Goal: Transaction & Acquisition: Subscribe to service/newsletter

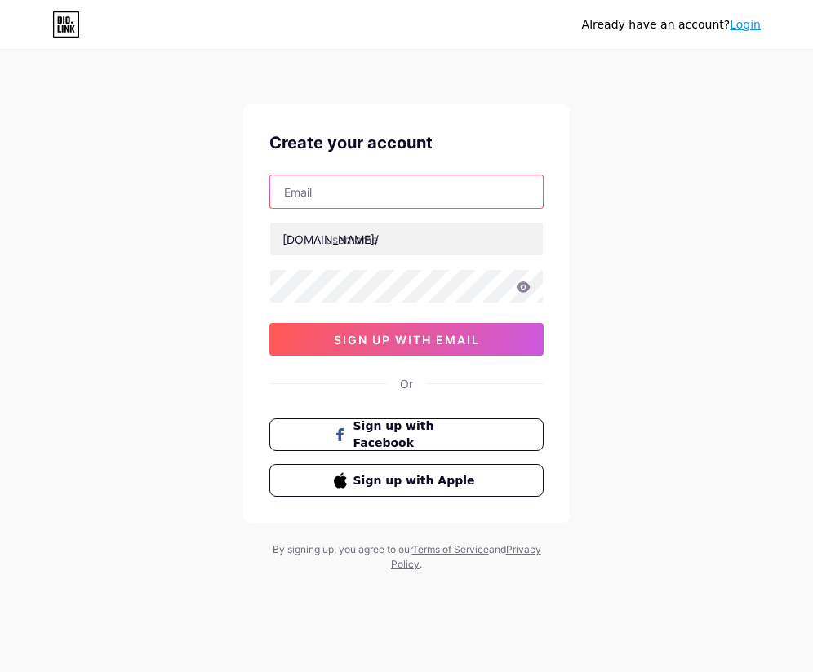
click at [422, 205] on input "text" at bounding box center [406, 191] width 272 height 33
click at [339, 188] on input "text" at bounding box center [406, 191] width 272 height 33
paste input "[EMAIL_ADDRESS][DOMAIN_NAME]"
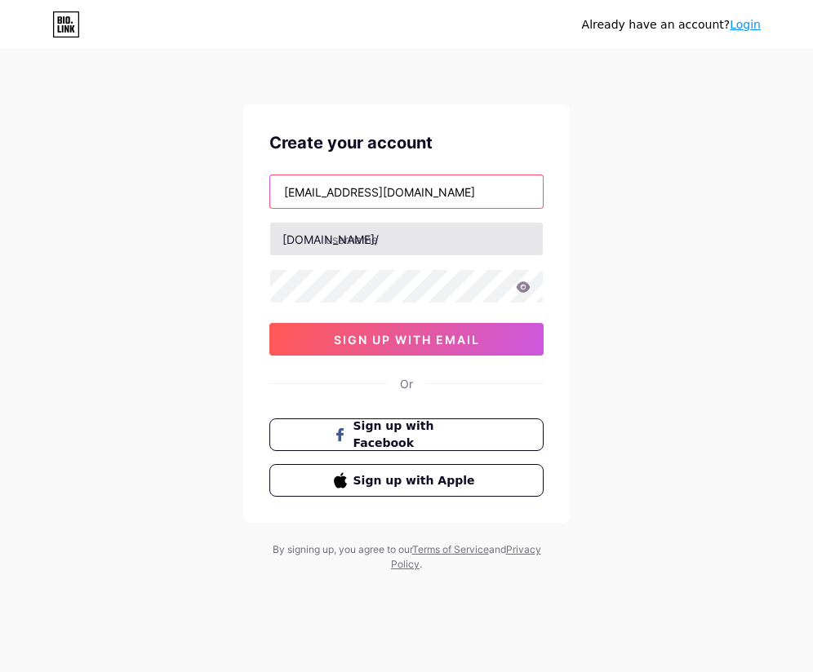
type input "[EMAIL_ADDRESS][DOMAIN_NAME]"
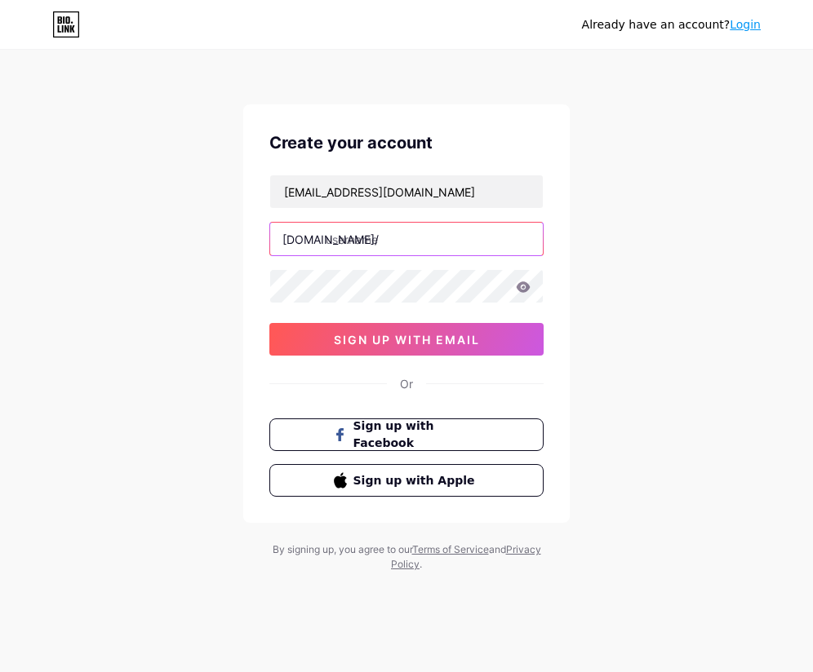
click at [343, 241] on input "text" at bounding box center [406, 239] width 272 height 33
paste input "ishizuki"
paste input "[GEOGRAPHIC_DATA]"
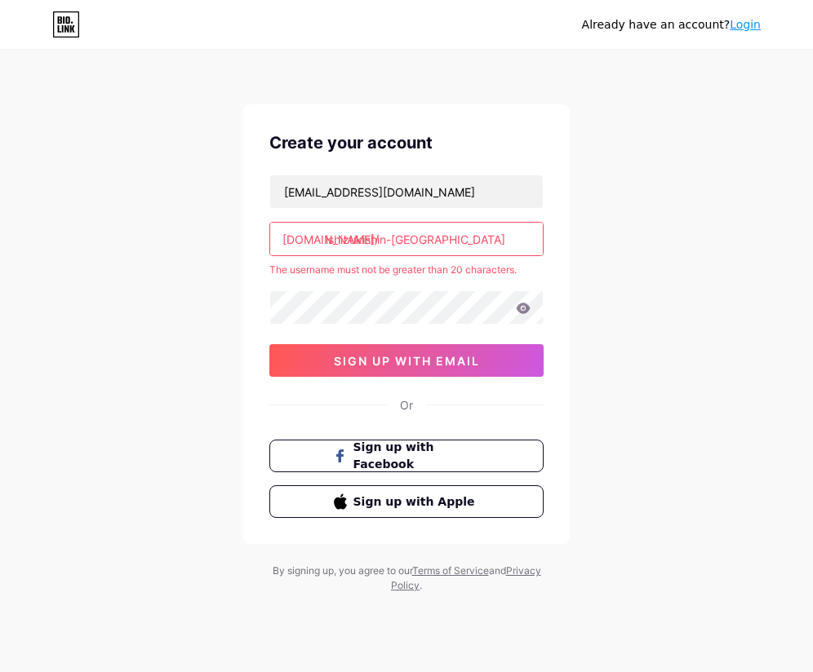
drag, startPoint x: 460, startPoint y: 238, endPoint x: 536, endPoint y: 236, distance: 75.9
click at [536, 236] on input "ishizukishin-[GEOGRAPHIC_DATA]" at bounding box center [406, 239] width 272 height 33
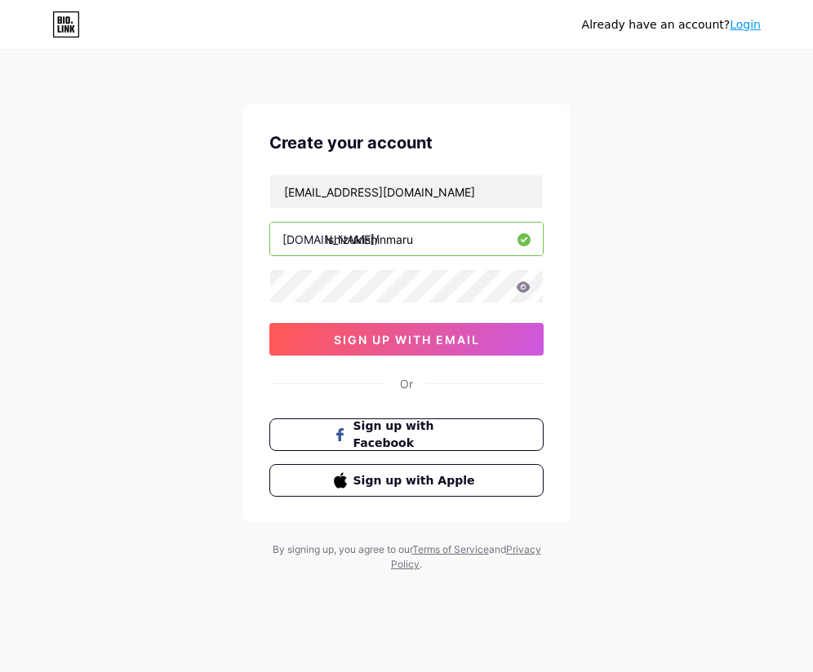
type input "ishizukishinmaru"
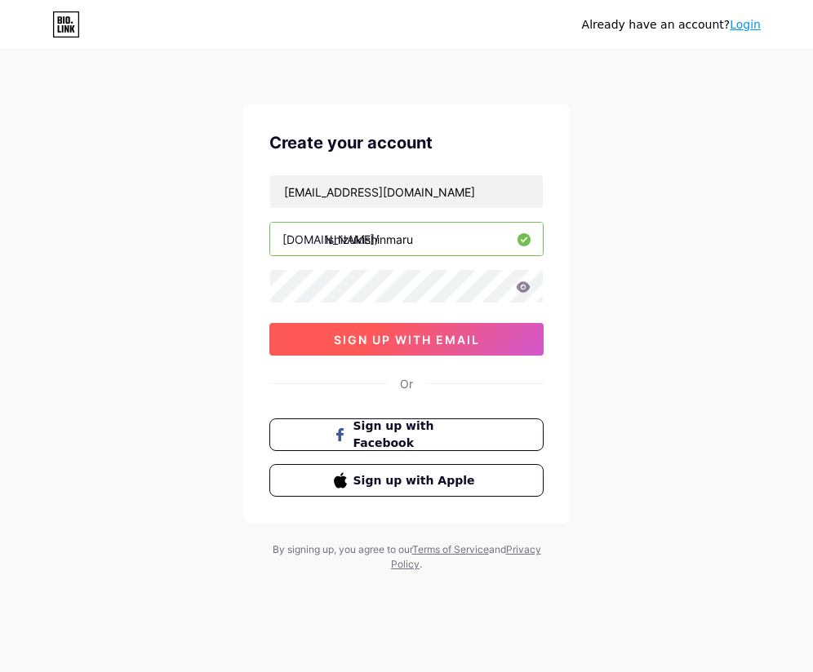
click at [438, 335] on span "sign up with email" at bounding box center [407, 340] width 146 height 14
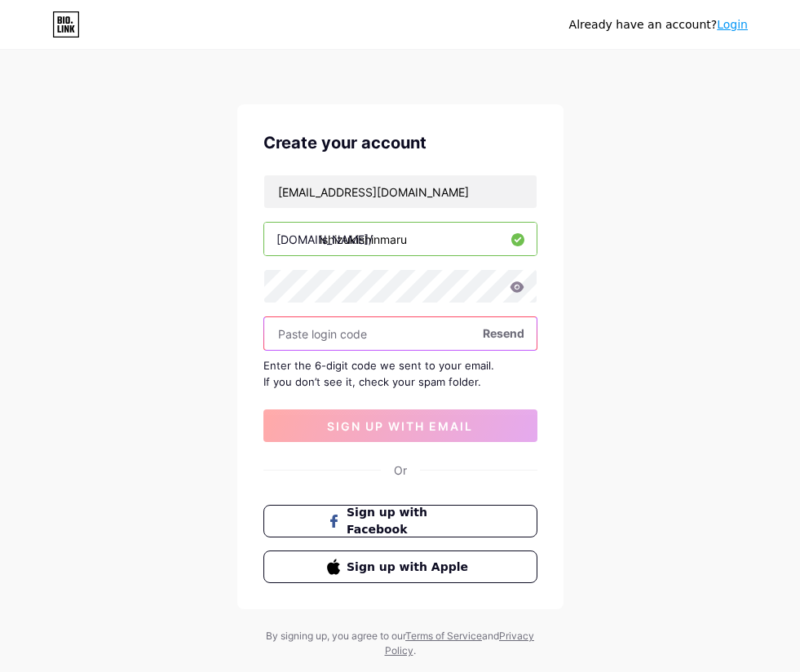
click at [317, 334] on input "text" at bounding box center [400, 333] width 272 height 33
paste input "850639"
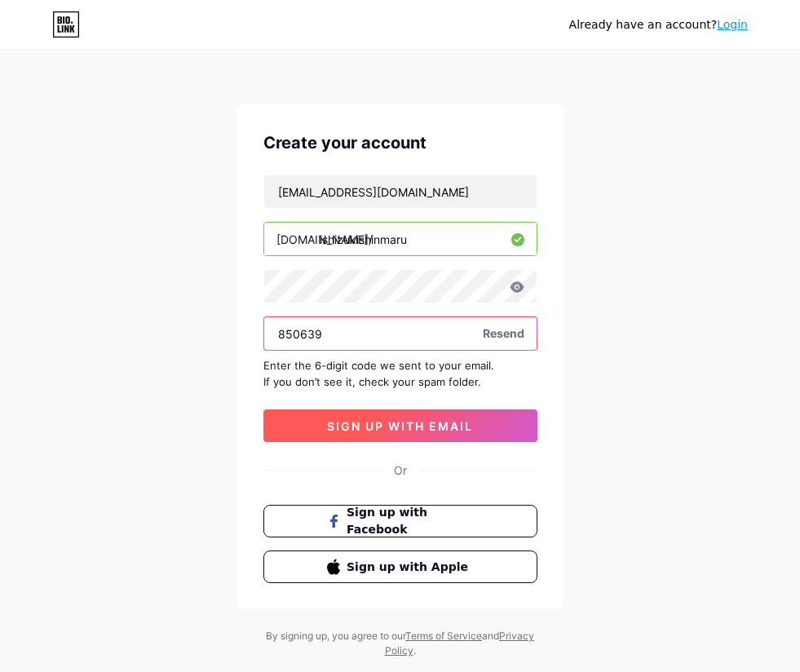
type input "850639"
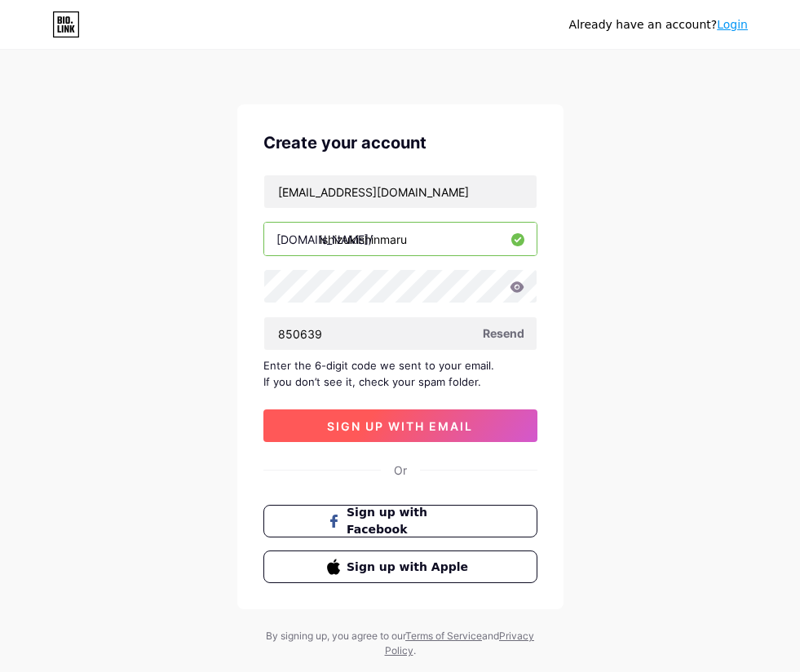
click at [357, 423] on span "sign up with email" at bounding box center [400, 426] width 146 height 14
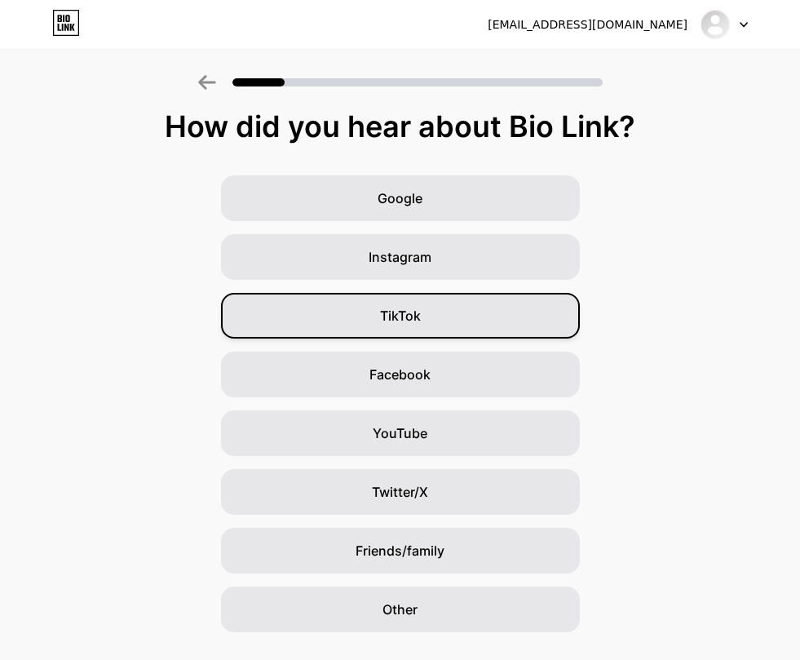
scroll to position [7, 0]
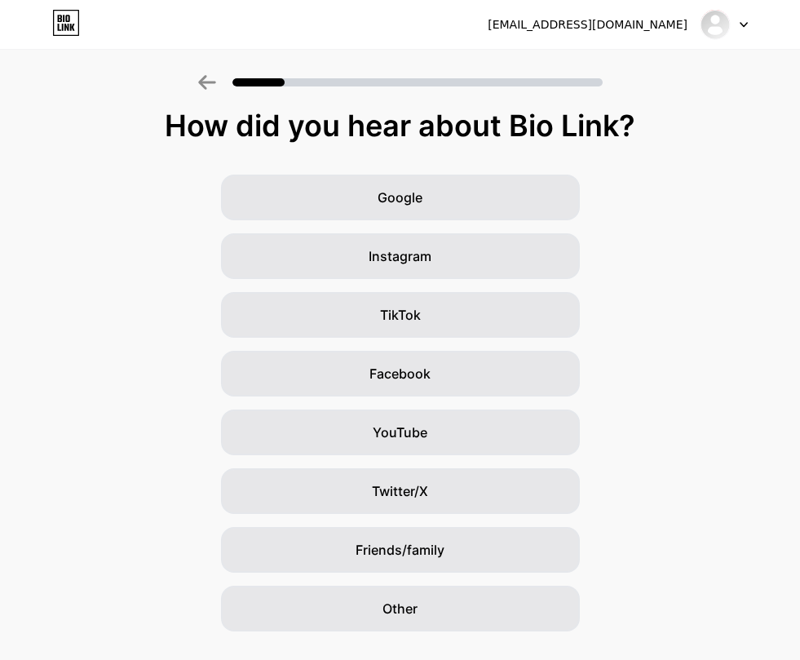
drag, startPoint x: 165, startPoint y: 128, endPoint x: 640, endPoint y: 113, distance: 475.9
click at [640, 113] on div "How did you hear about Bio Link?" at bounding box center [400, 125] width 784 height 33
click at [709, 239] on div "Google Instagram TikTok Facebook YouTube Twitter/X Friends/family Other" at bounding box center [400, 403] width 800 height 457
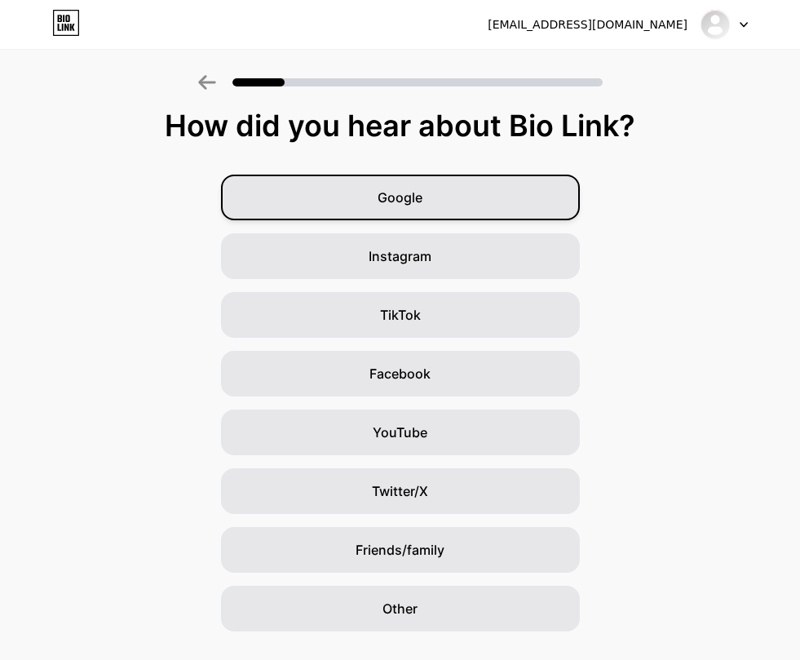
click at [412, 205] on span "Google" at bounding box center [400, 198] width 45 height 20
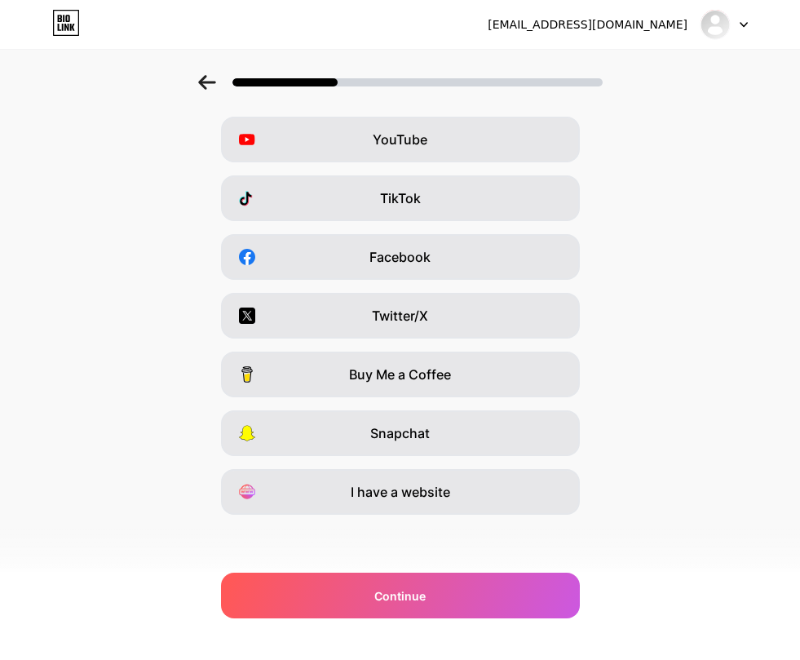
scroll to position [124, 0]
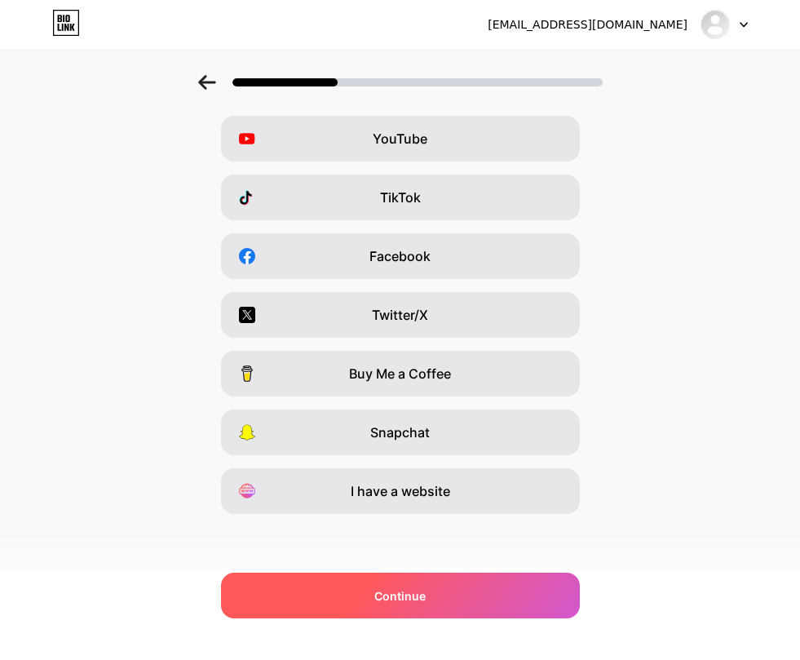
click at [445, 591] on div "Continue" at bounding box center [400, 596] width 359 height 46
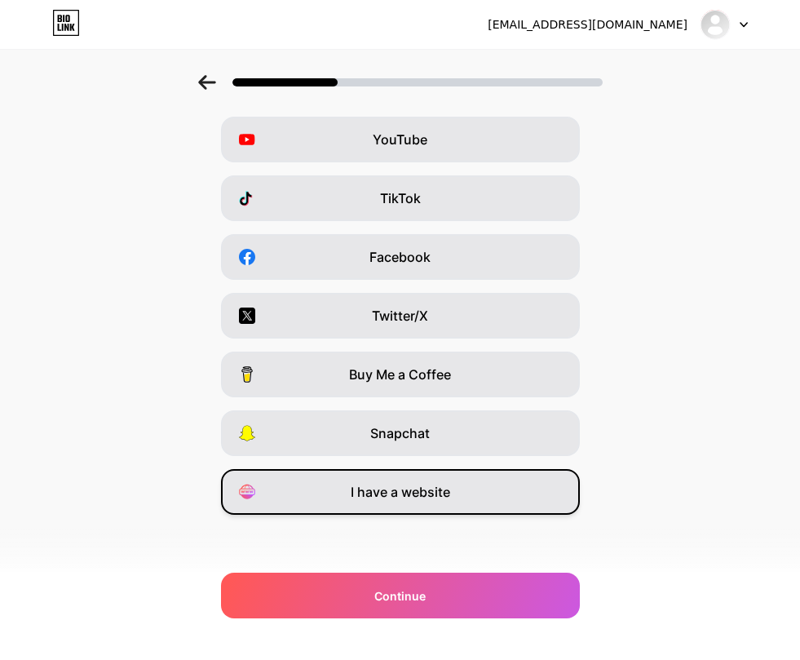
scroll to position [122, 0]
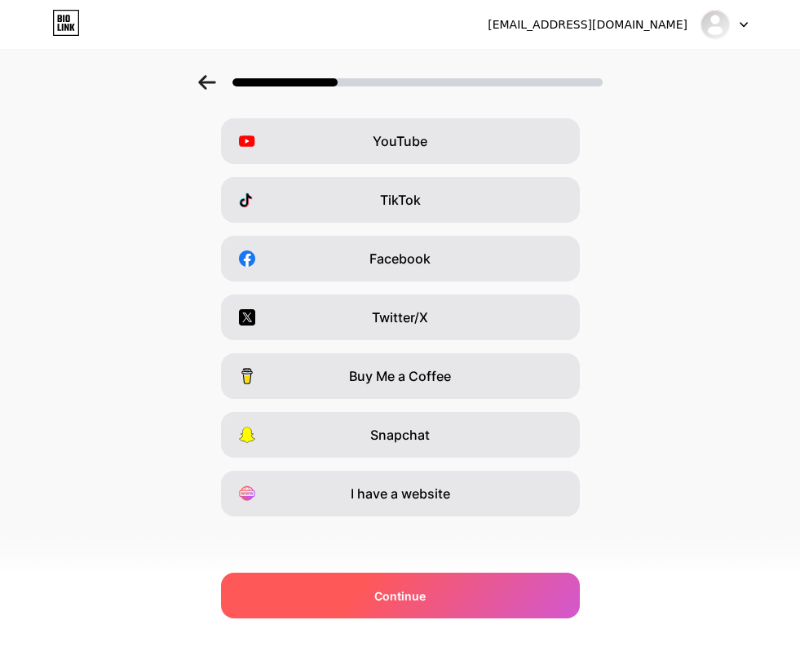
click at [405, 587] on span "Continue" at bounding box center [399, 595] width 51 height 17
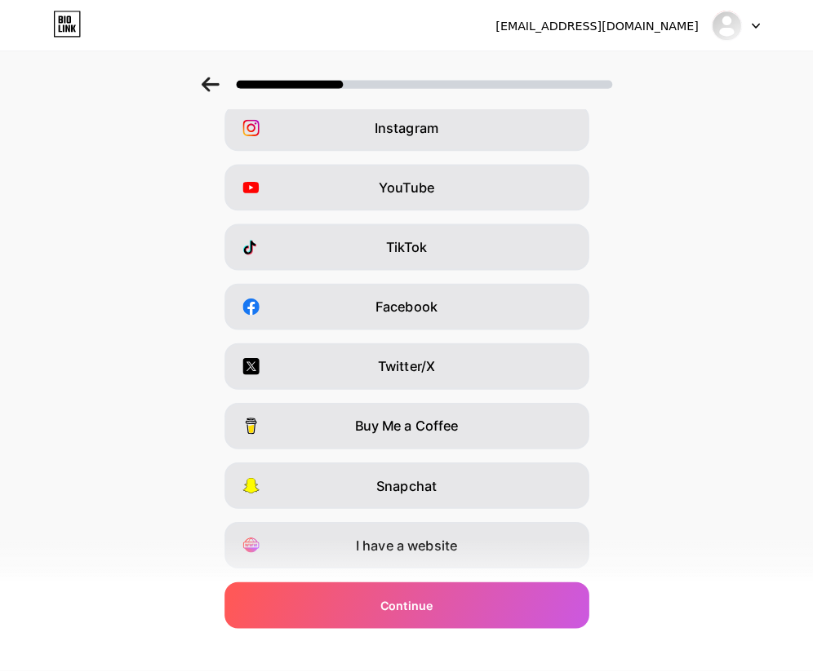
scroll to position [0, 0]
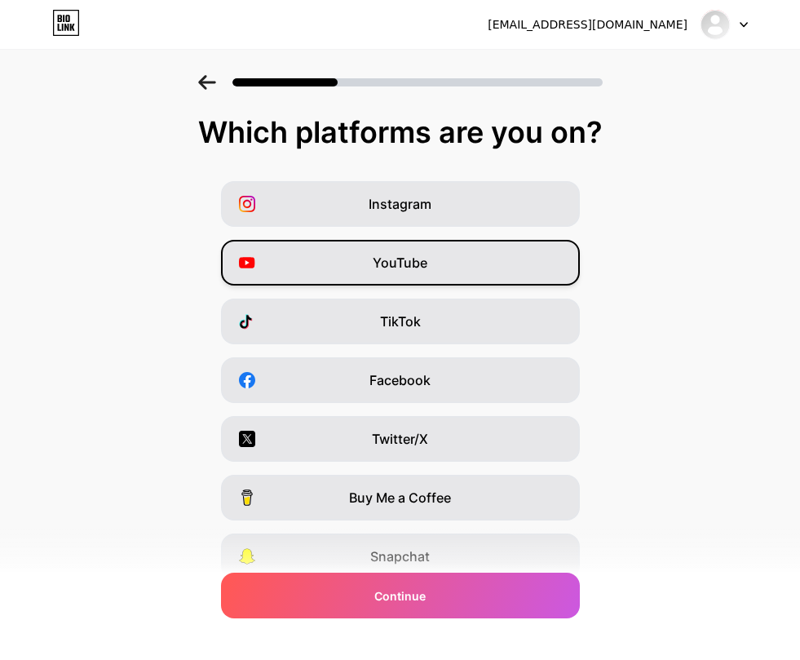
click at [392, 264] on span "YouTube" at bounding box center [400, 263] width 55 height 20
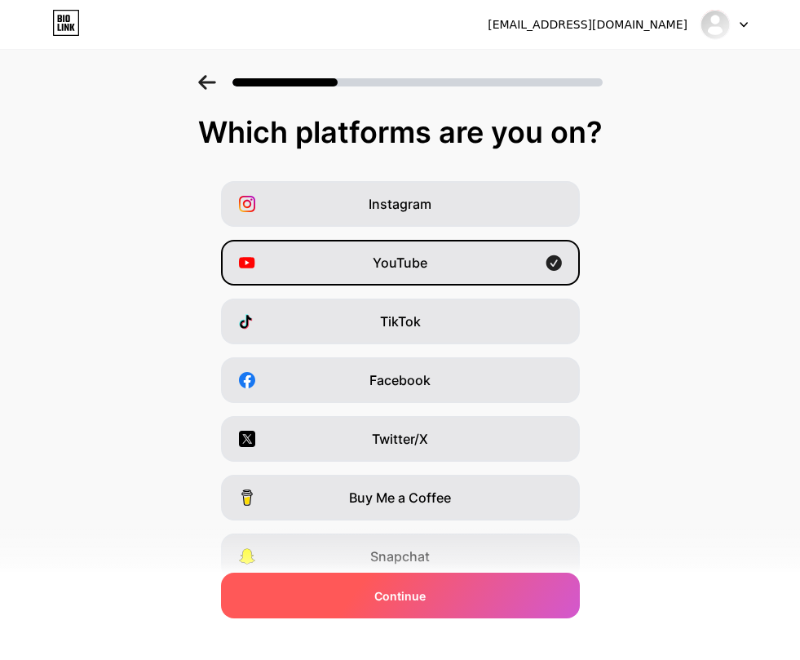
click at [399, 593] on span "Continue" at bounding box center [399, 595] width 51 height 17
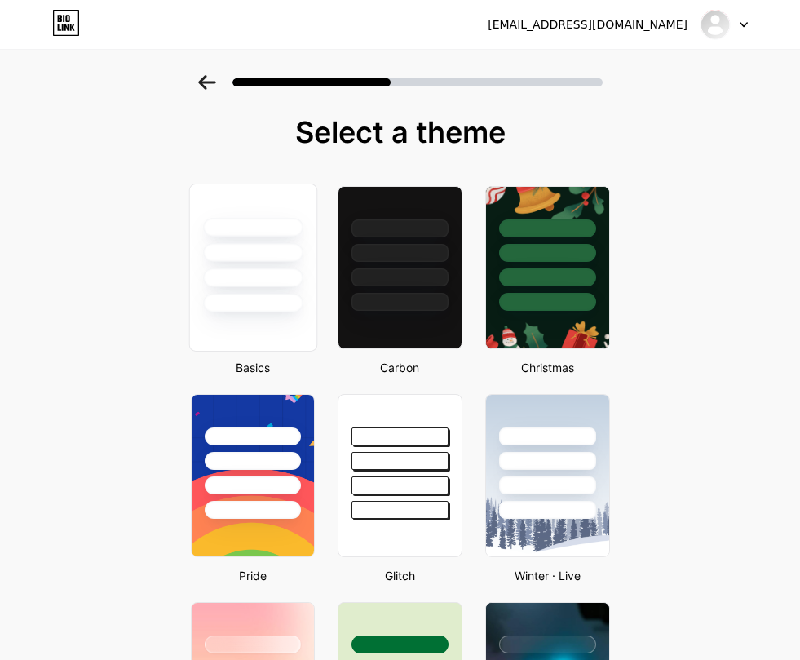
click at [255, 299] on div at bounding box center [253, 303] width 100 height 19
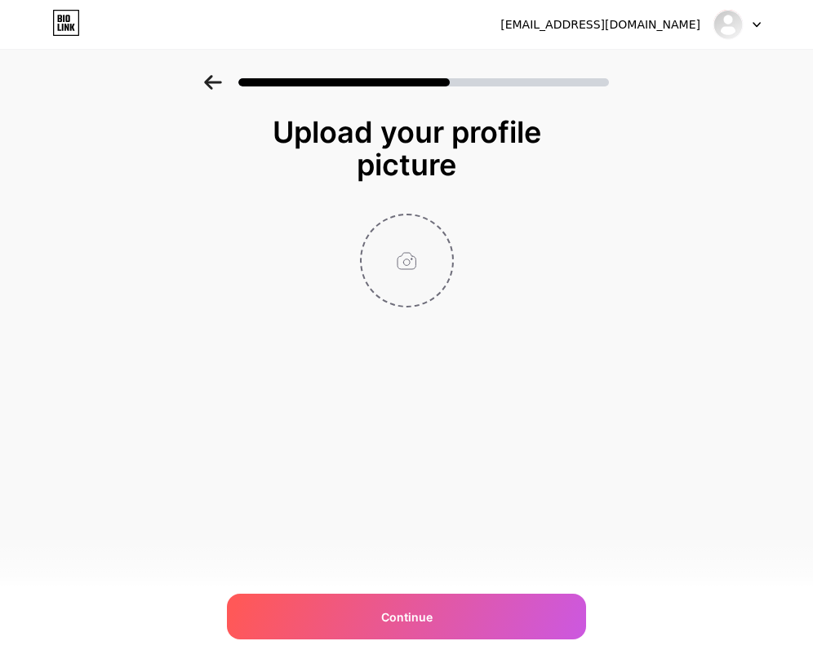
click at [409, 261] on input "file" at bounding box center [406, 260] width 91 height 91
type input "C:\fakepath\スクリーンショット [DATE] 6.35.11.png"
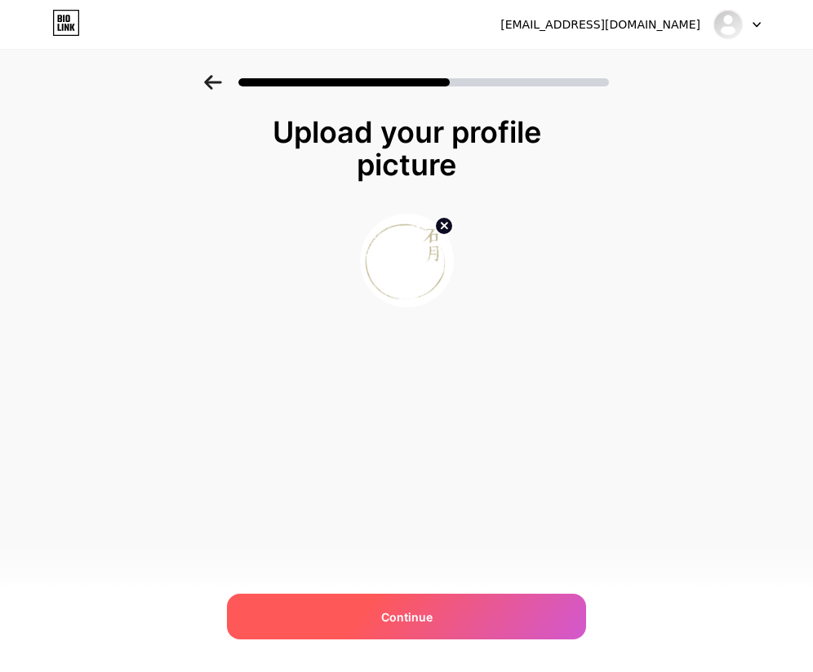
click at [416, 619] on span "Continue" at bounding box center [406, 617] width 51 height 17
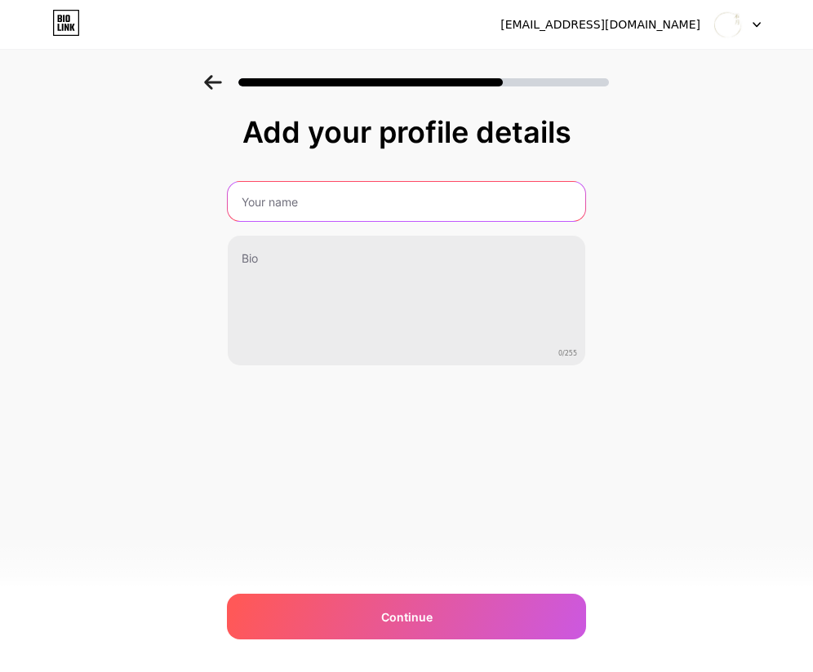
click at [289, 202] on input "text" at bounding box center [406, 201] width 357 height 39
click at [422, 202] on input "text" at bounding box center [406, 201] width 361 height 39
paste input "Ishizuki Handmade Soba – [PERSON_NAME] Building"
type input "Ishizuki Handmade Soba – [PERSON_NAME] Building"
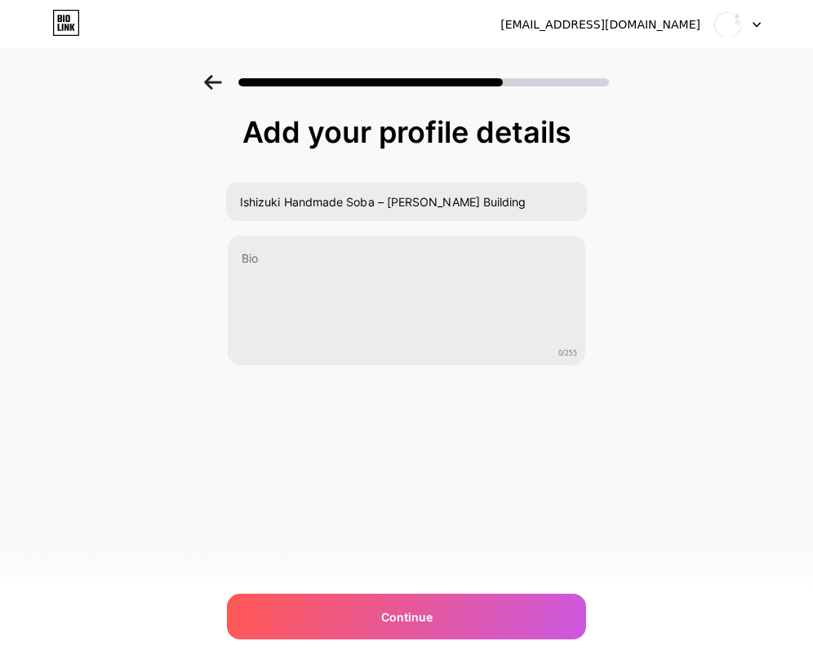
click at [0, 245] on div "Add your profile details Ishizuki Handmade Soba – [PERSON_NAME] Building 0/255 …" at bounding box center [406, 261] width 813 height 373
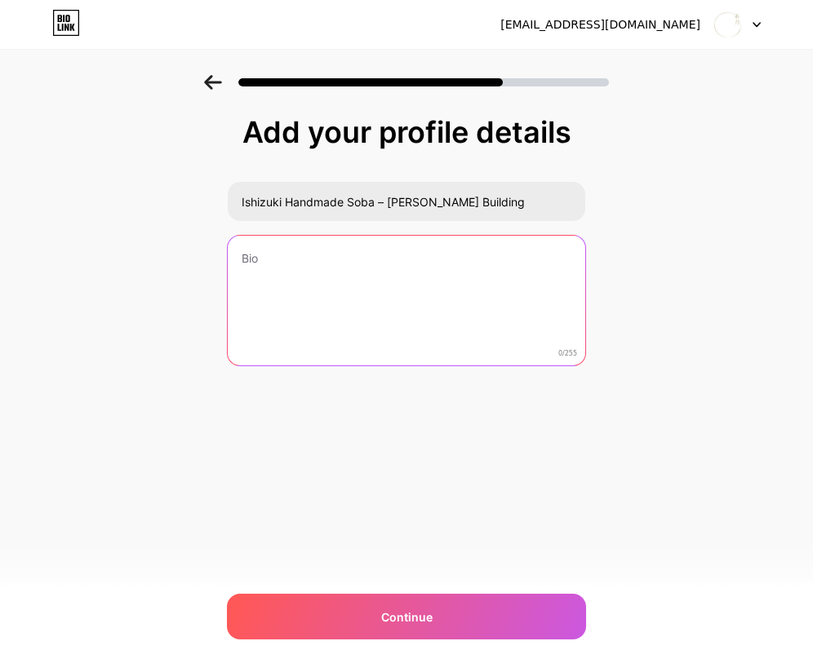
click at [299, 277] on textarea at bounding box center [406, 301] width 357 height 131
paste textarea "Ishizuki Handmade Soba – [PERSON_NAME] Building [STREET_ADDRESS] [PHONE_NUMBER]…"
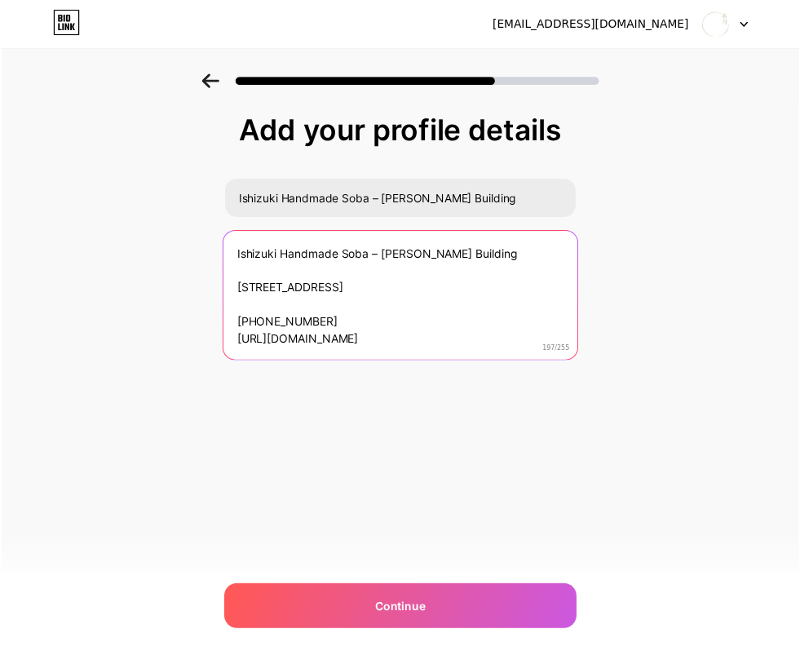
scroll to position [1, 0]
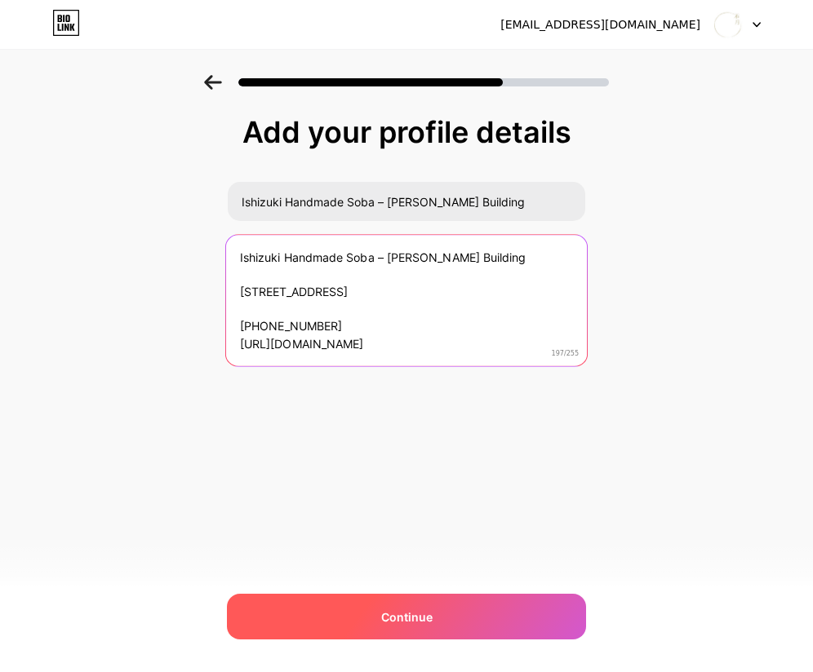
type textarea "Ishizuki Handmade Soba – [PERSON_NAME] Building [STREET_ADDRESS] [PHONE_NUMBER]…"
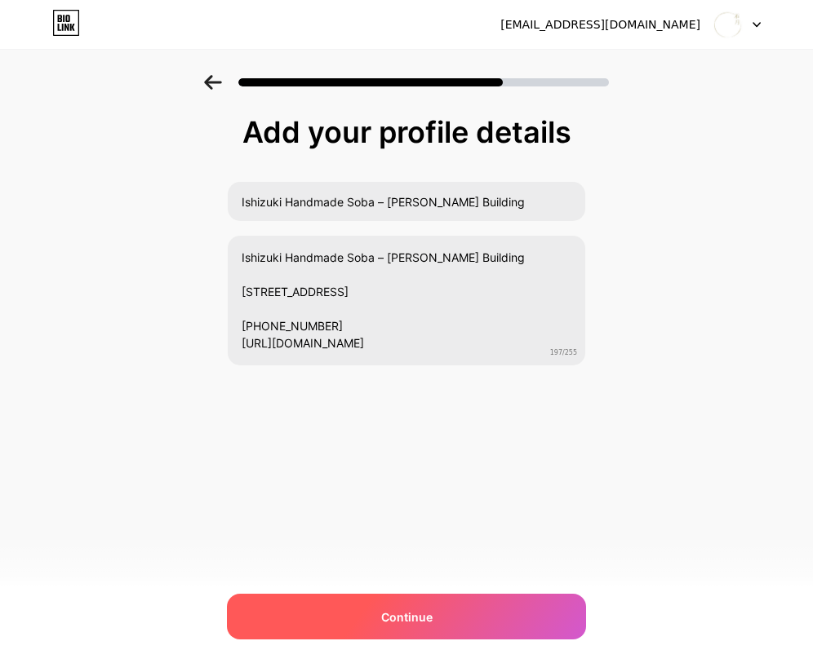
click at [410, 596] on div "Continue" at bounding box center [406, 617] width 359 height 46
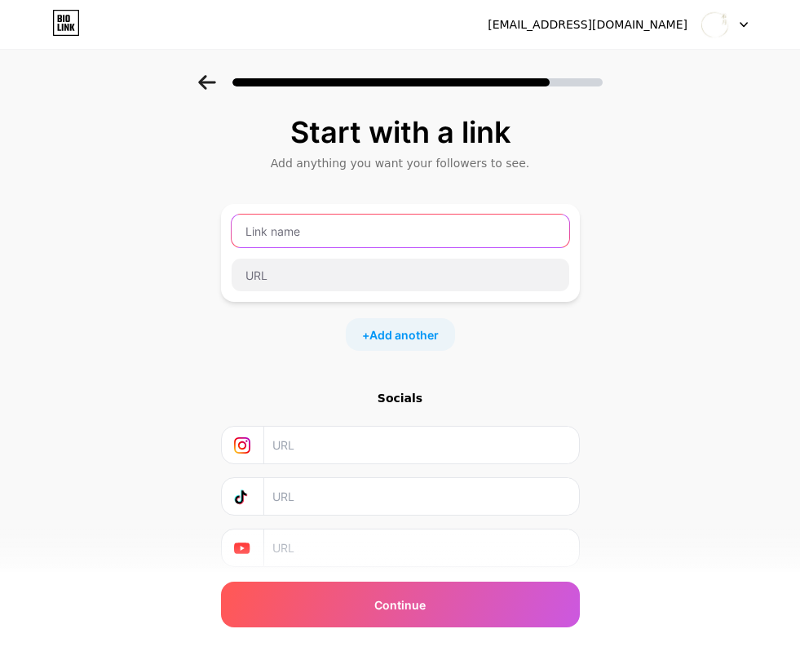
click at [292, 220] on input "text" at bounding box center [401, 231] width 338 height 33
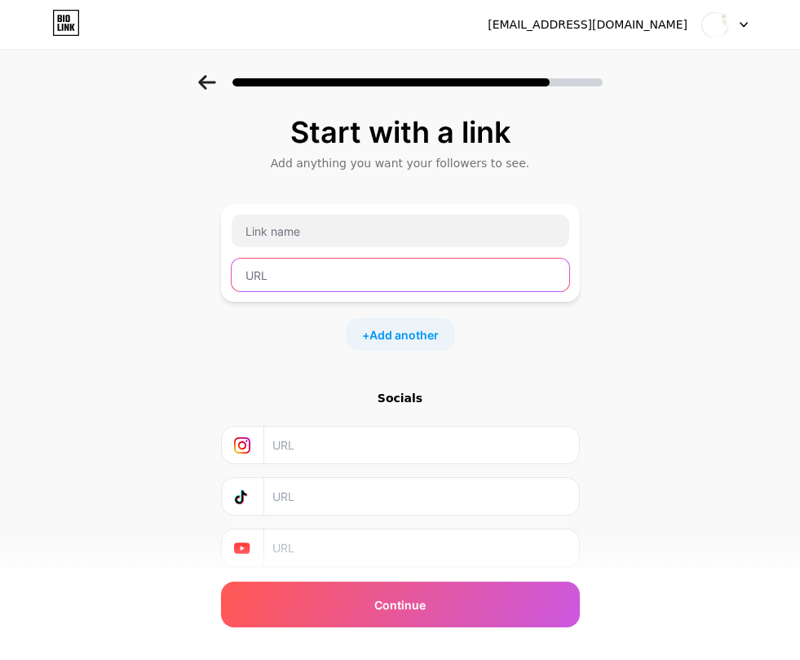
click at [337, 280] on input "text" at bounding box center [401, 275] width 338 height 33
paste input "[URL][DOMAIN_NAME]"
type input "[URL][DOMAIN_NAME]"
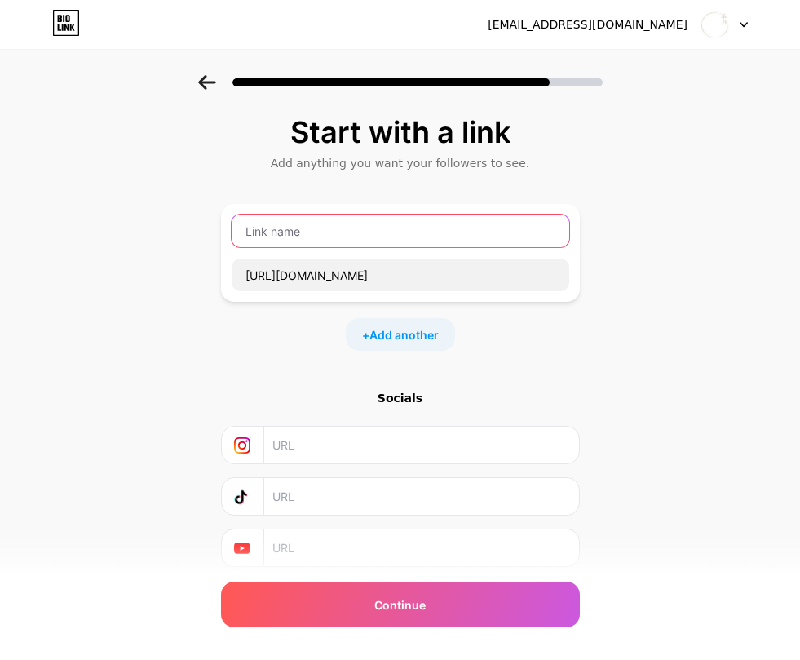
click at [348, 225] on input "text" at bounding box center [401, 231] width 338 height 33
paste input "Ishizuki Handmade Soba – [PERSON_NAME] Building"
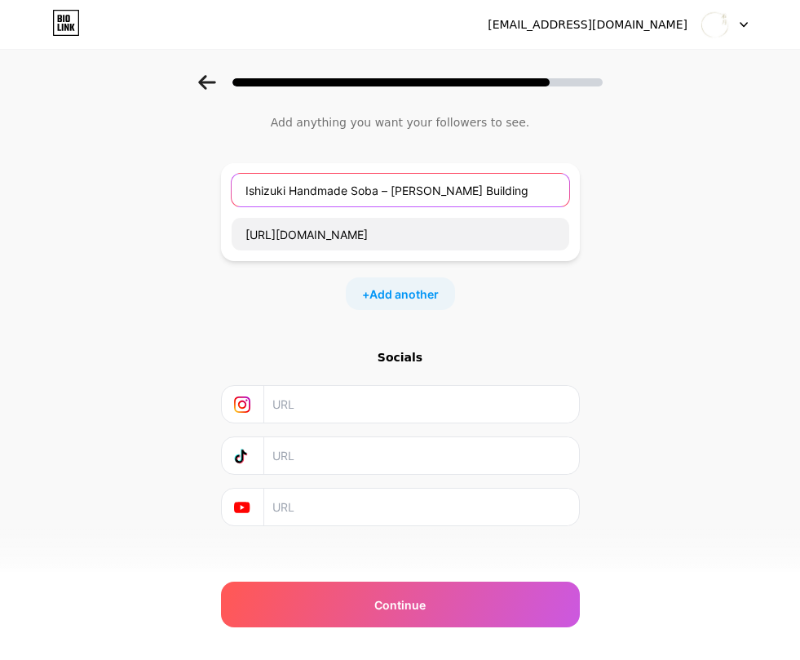
scroll to position [54, 0]
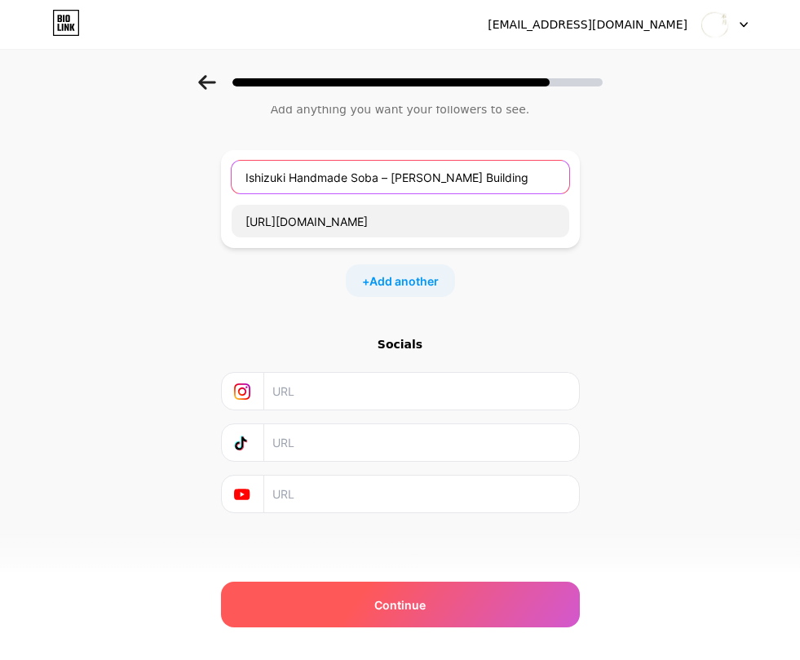
type input "Ishizuki Handmade Soba – [PERSON_NAME] Building"
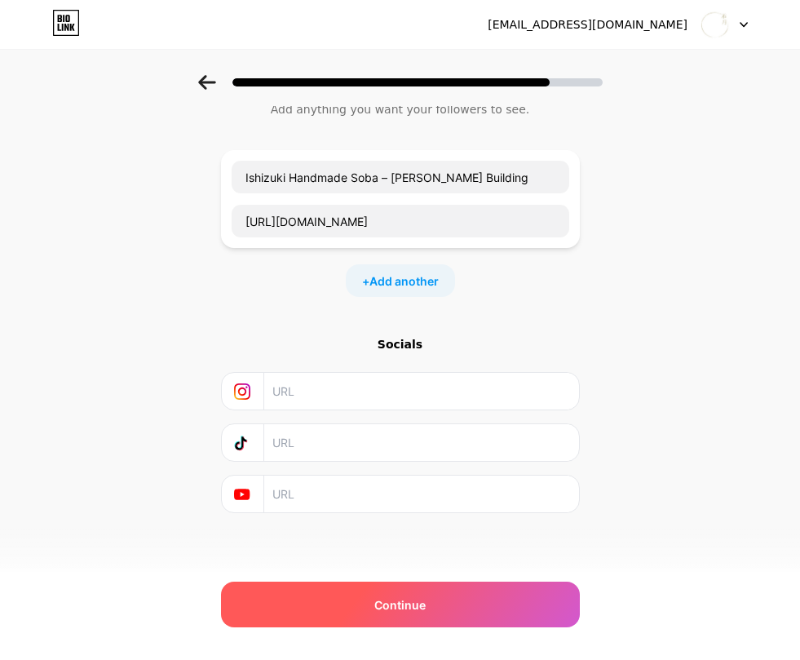
click at [408, 610] on span "Continue" at bounding box center [399, 604] width 51 height 17
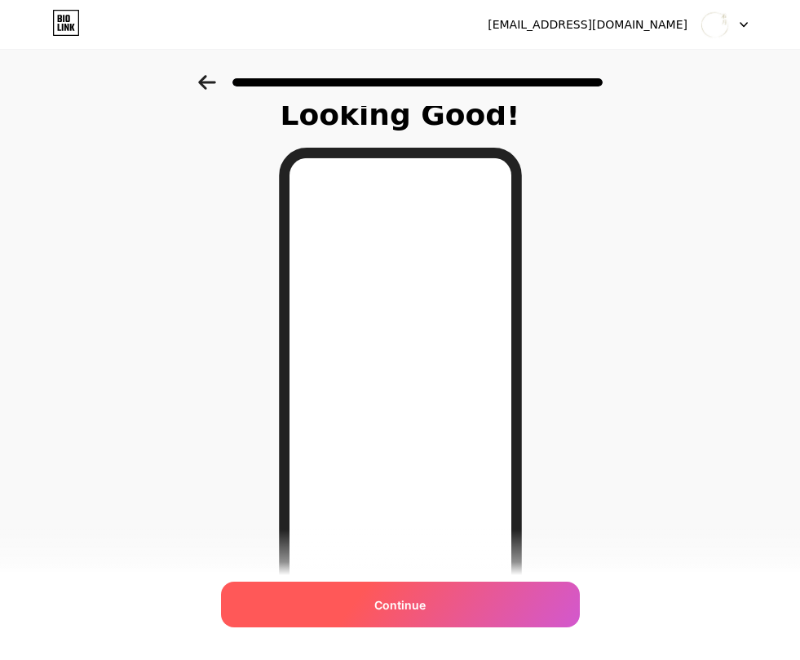
scroll to position [38, 0]
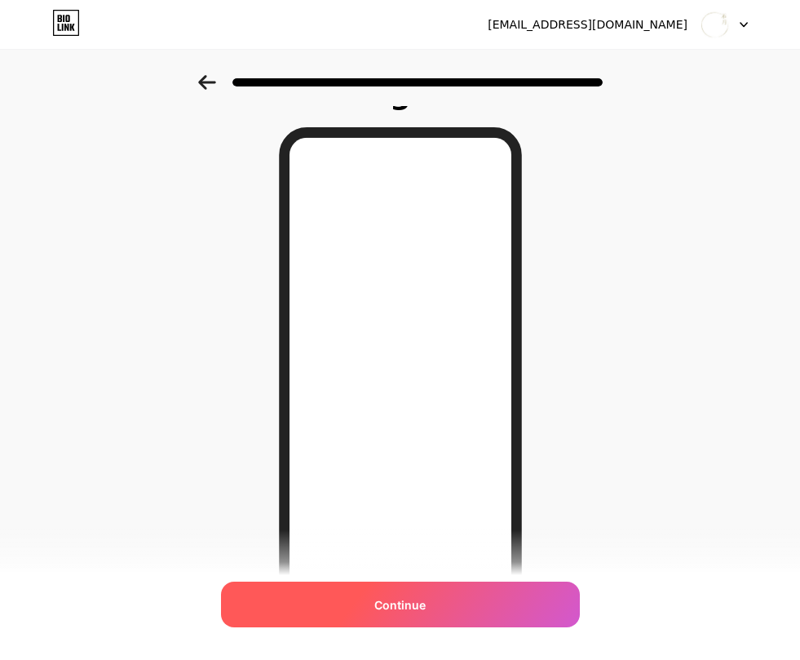
click at [419, 606] on span "Continue" at bounding box center [399, 604] width 51 height 17
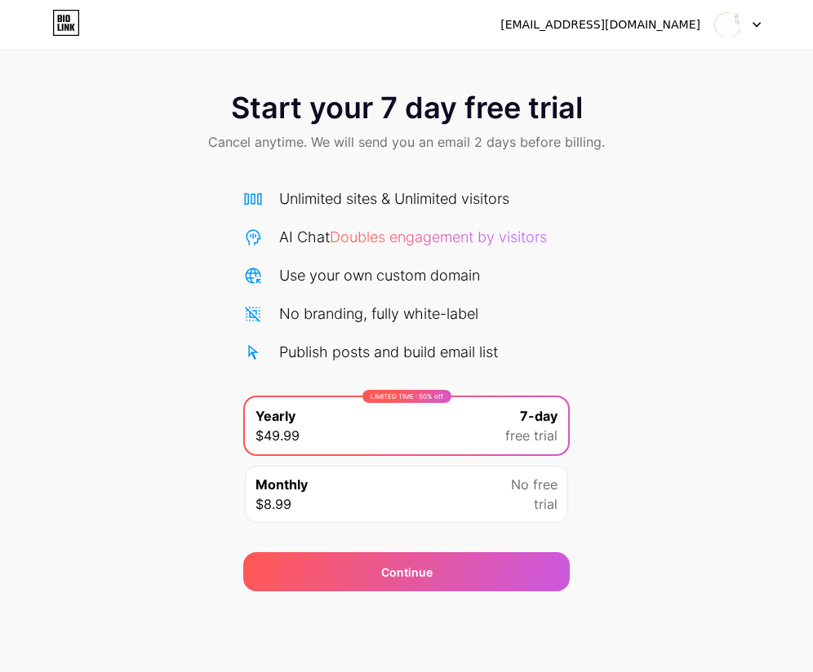
click at [459, 485] on div "Monthly $8.99 No free trial" at bounding box center [406, 494] width 323 height 57
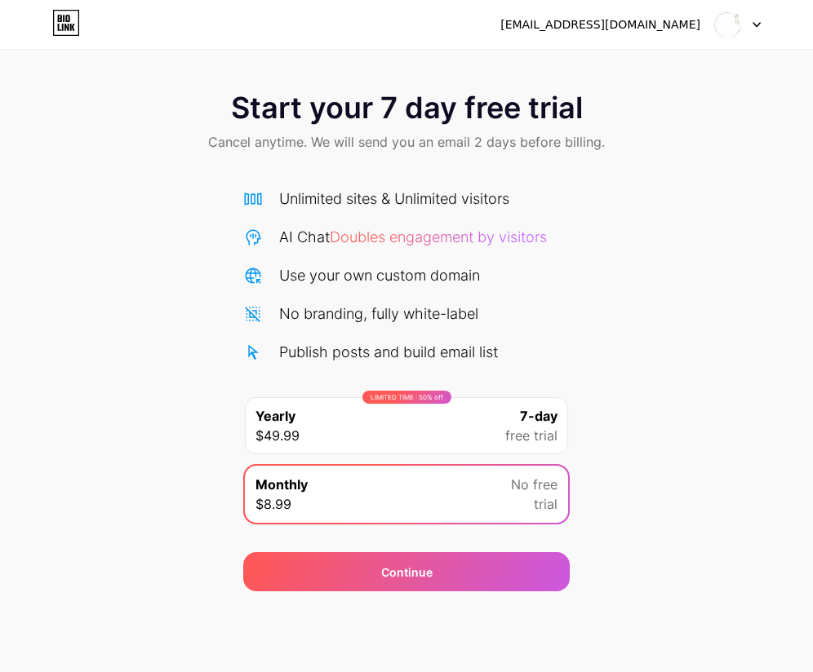
click at [631, 20] on div "[EMAIL_ADDRESS][DOMAIN_NAME]" at bounding box center [600, 24] width 200 height 17
click at [751, 19] on div at bounding box center [736, 24] width 47 height 29
click at [276, 43] on div "[EMAIL_ADDRESS][DOMAIN_NAME] Logout" at bounding box center [406, 24] width 813 height 49
click at [69, 20] on icon at bounding box center [67, 18] width 4 height 7
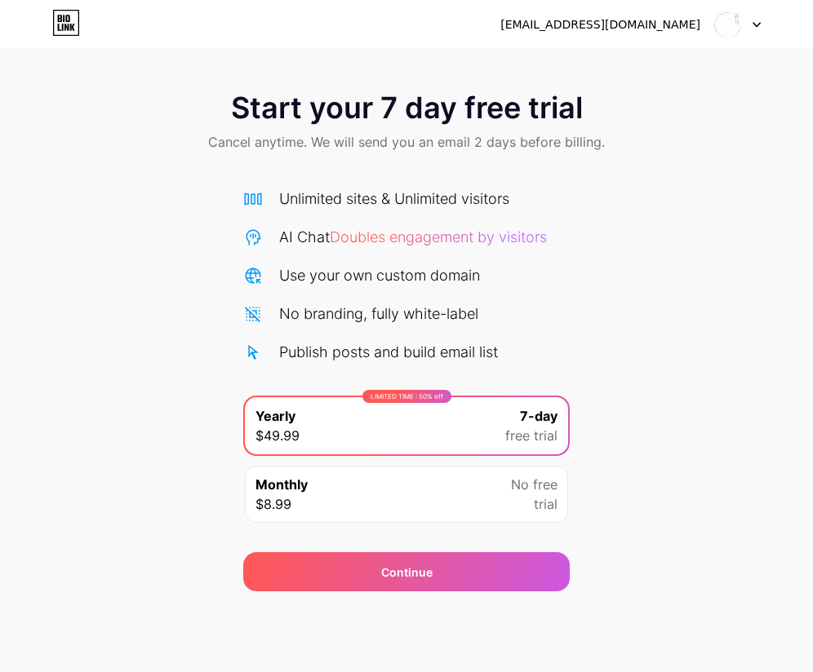
click at [410, 502] on div "Monthly $8.99 No free trial" at bounding box center [406, 494] width 323 height 57
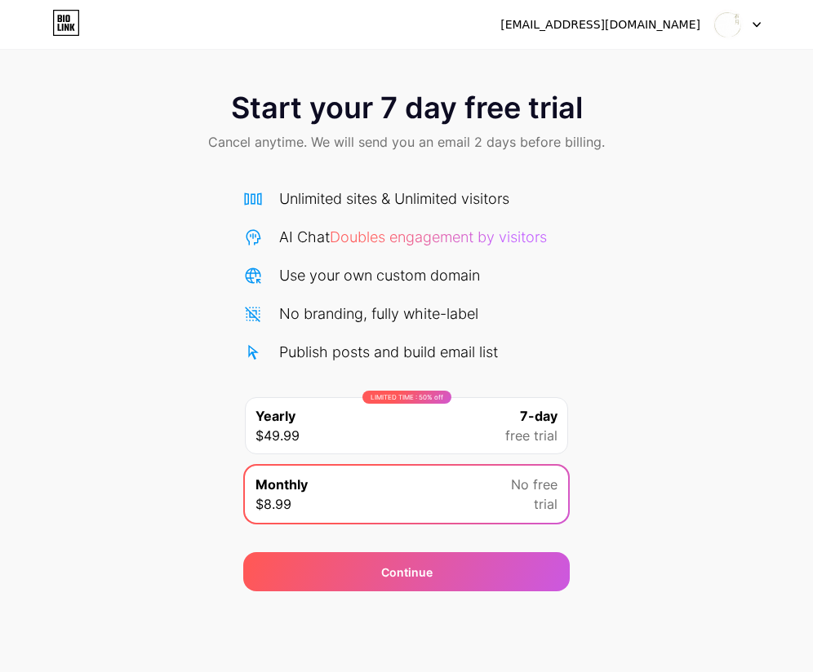
click at [361, 483] on div "Monthly $8.99 No free trial" at bounding box center [406, 494] width 323 height 57
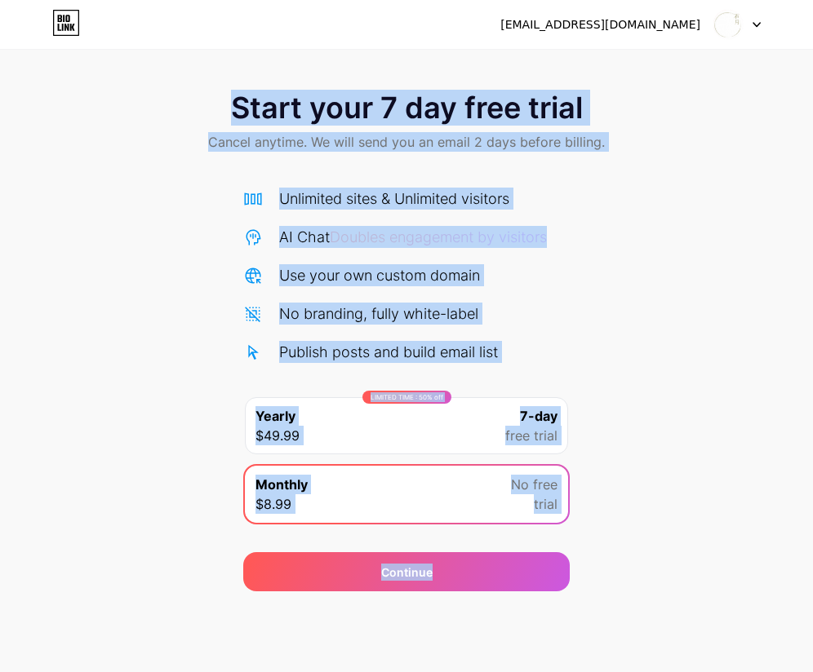
drag, startPoint x: 224, startPoint y: 100, endPoint x: 590, endPoint y: 583, distance: 605.1
click at [590, 583] on div "Start your 7 day free trial Cancel anytime. We will send you an email 2 days be…" at bounding box center [406, 333] width 813 height 516
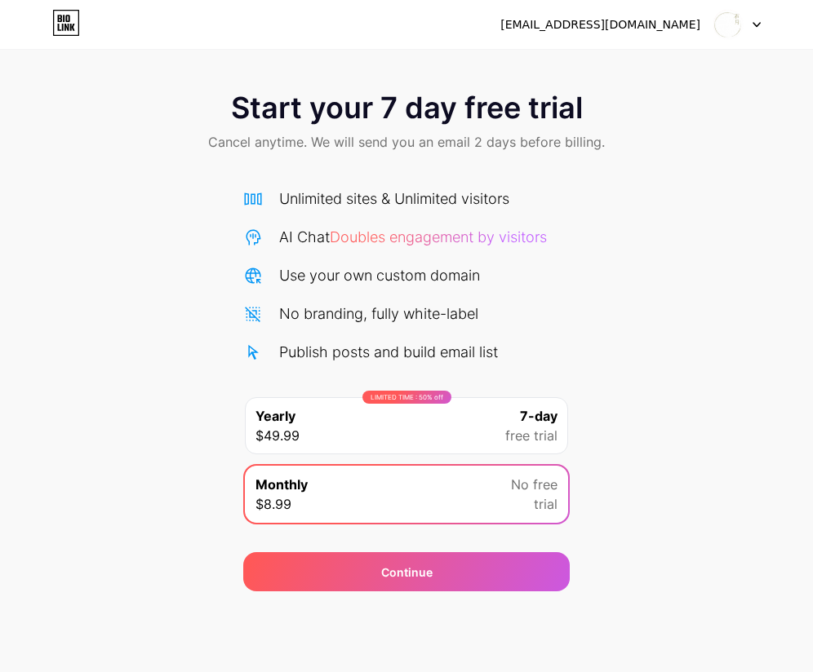
click at [645, 245] on div "Start your 7 day free trial Cancel anytime. We will send you an email 2 days be…" at bounding box center [406, 333] width 813 height 516
click at [733, 24] on img at bounding box center [727, 24] width 31 height 31
click at [658, 24] on div "[EMAIL_ADDRESS][DOMAIN_NAME]" at bounding box center [600, 24] width 200 height 17
click at [752, 22] on icon at bounding box center [756, 25] width 8 height 6
click at [755, 23] on icon at bounding box center [756, 25] width 8 height 6
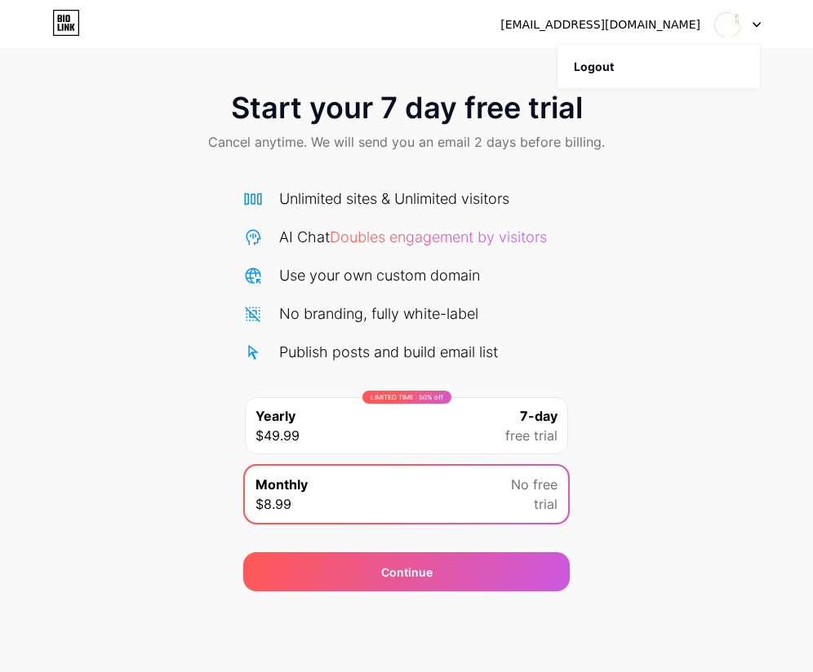
click at [311, 161] on div "Start your 7 day free trial Cancel anytime. We will send you an email 2 days be…" at bounding box center [406, 123] width 813 height 96
click at [321, 437] on div "LIMITED TIME : 50% off Yearly $49.99 7-day free trial" at bounding box center [406, 425] width 323 height 57
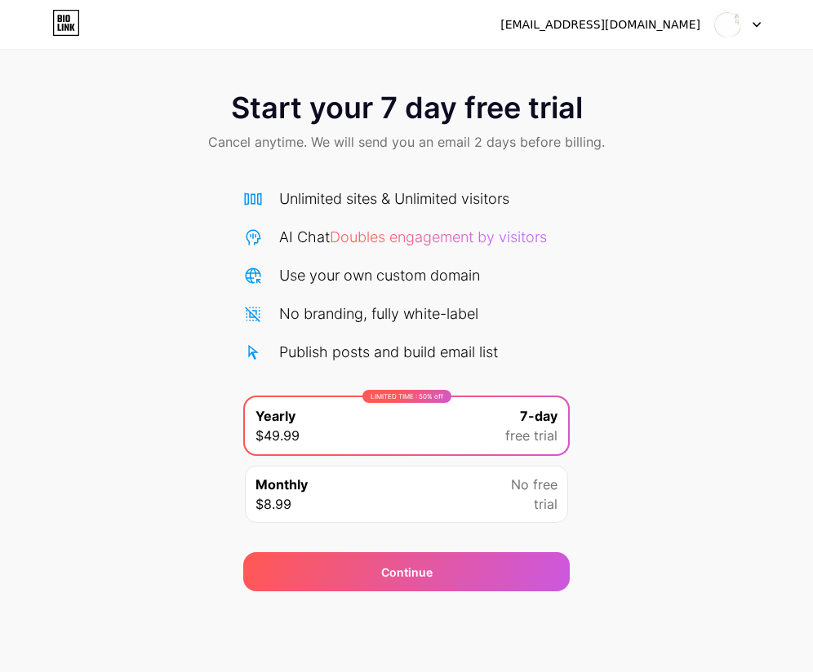
click at [326, 337] on div "Unlimited sites & Unlimited visitors AI Chat Doubles engagement by visitors Use…" at bounding box center [406, 275] width 326 height 175
click at [359, 503] on div "Monthly $8.99 No free trial" at bounding box center [406, 494] width 323 height 57
